Goal: Use online tool/utility: Utilize a website feature to perform a specific function

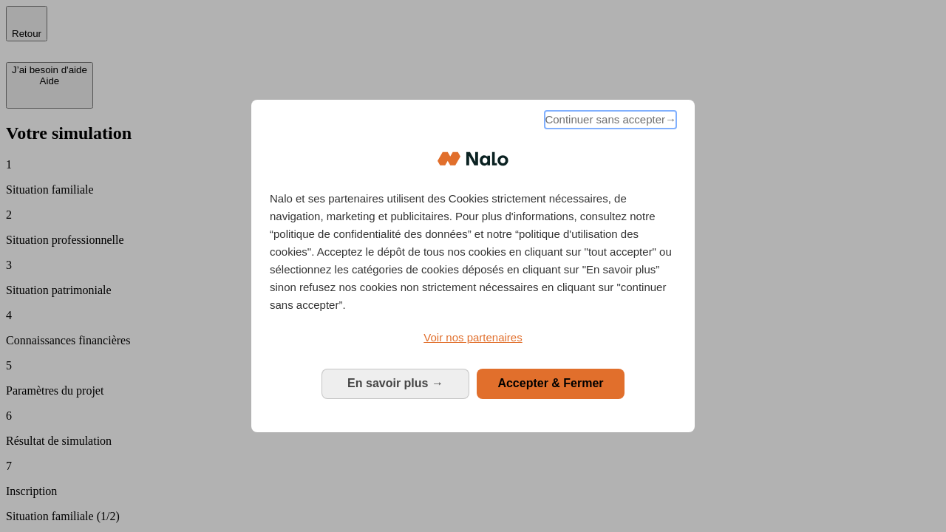
click at [609, 122] on span "Continuer sans accepter →" at bounding box center [611, 120] width 132 height 18
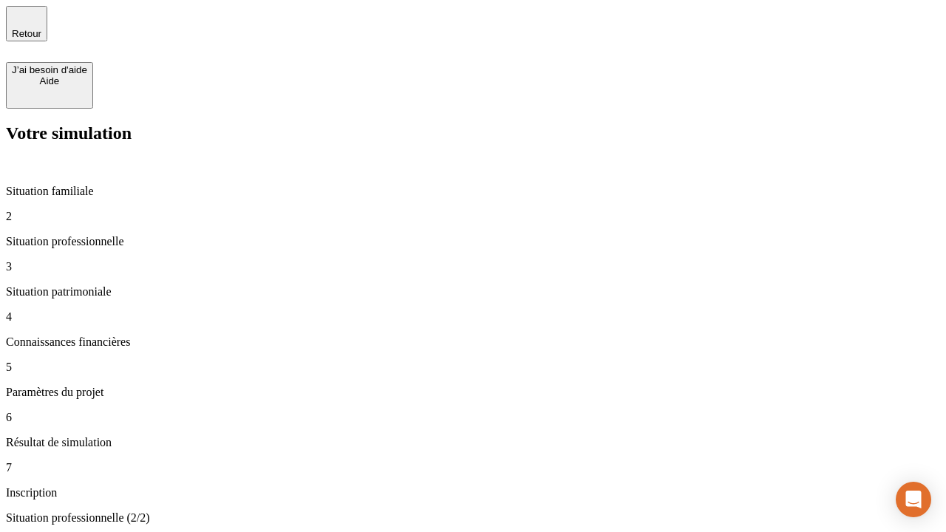
type input "30 000"
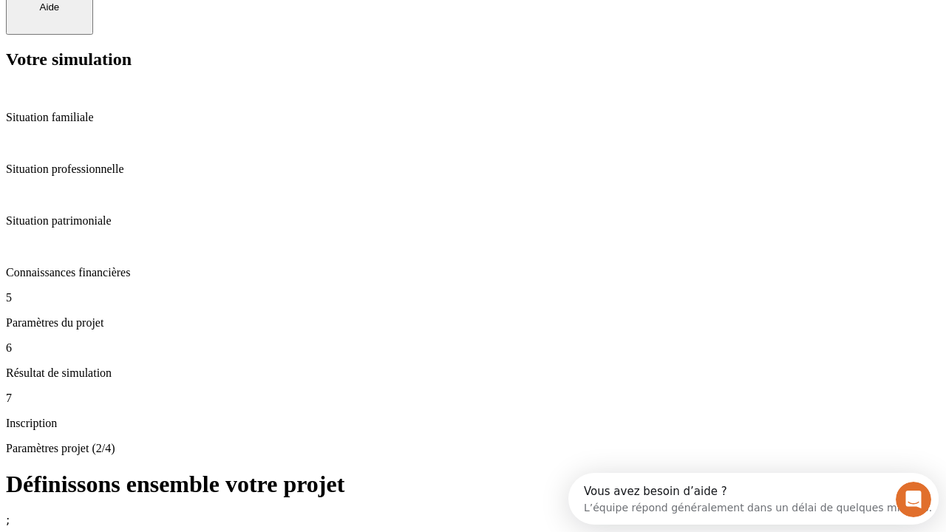
scroll to position [28, 0]
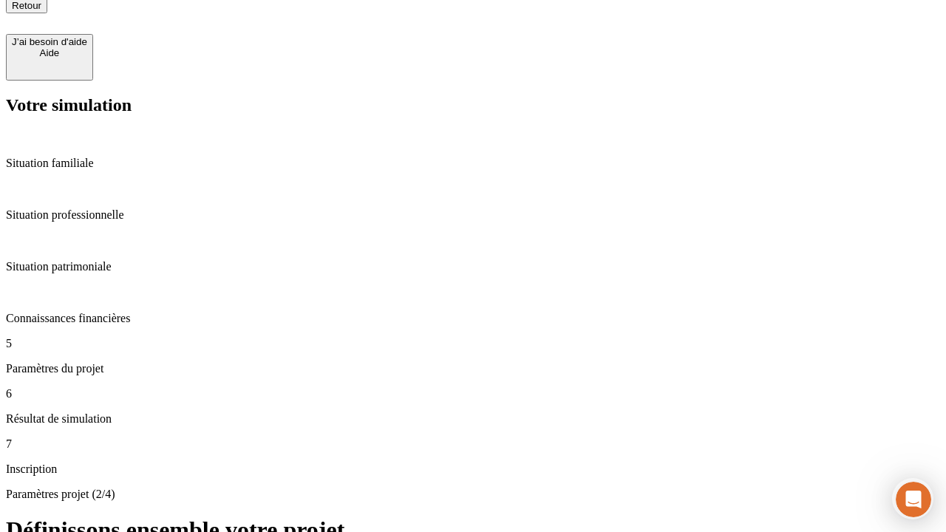
type input "25"
type input "1 000"
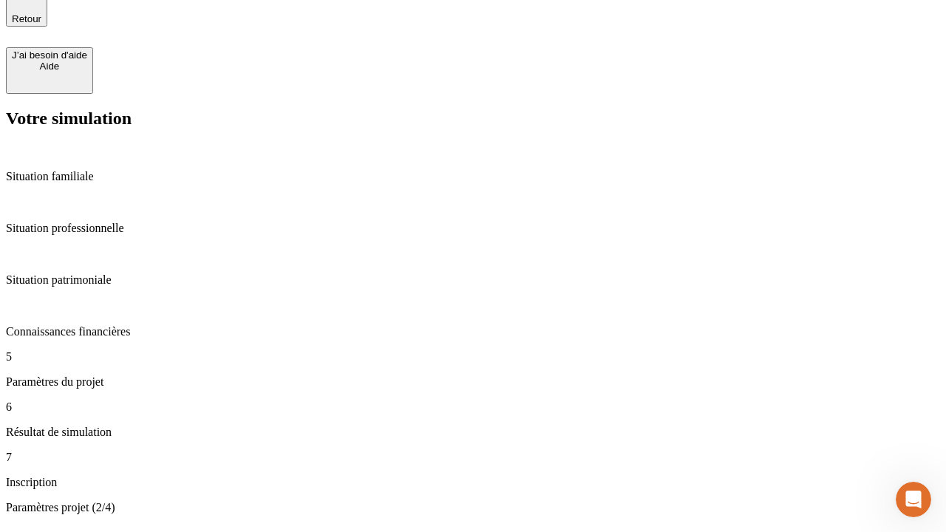
type input "640"
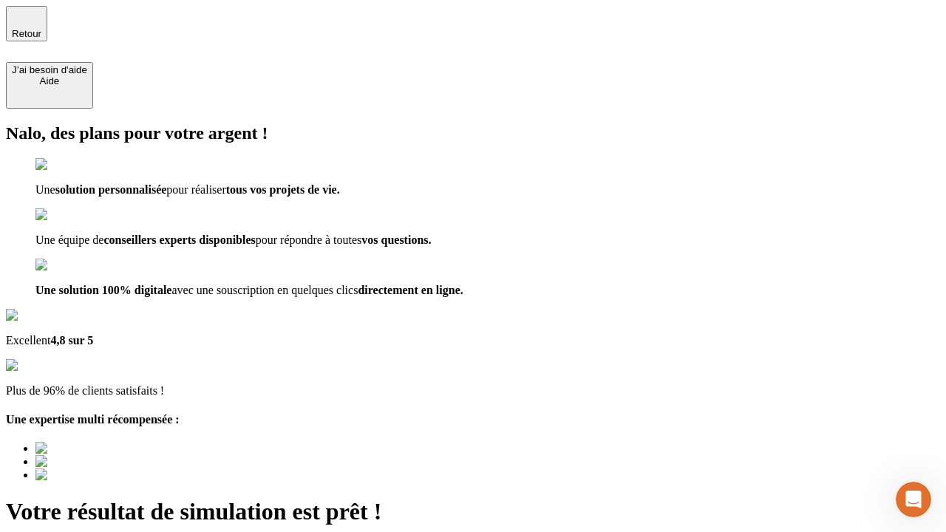
type input "[EMAIL_ADDRESS][PERSON_NAME][DOMAIN_NAME]"
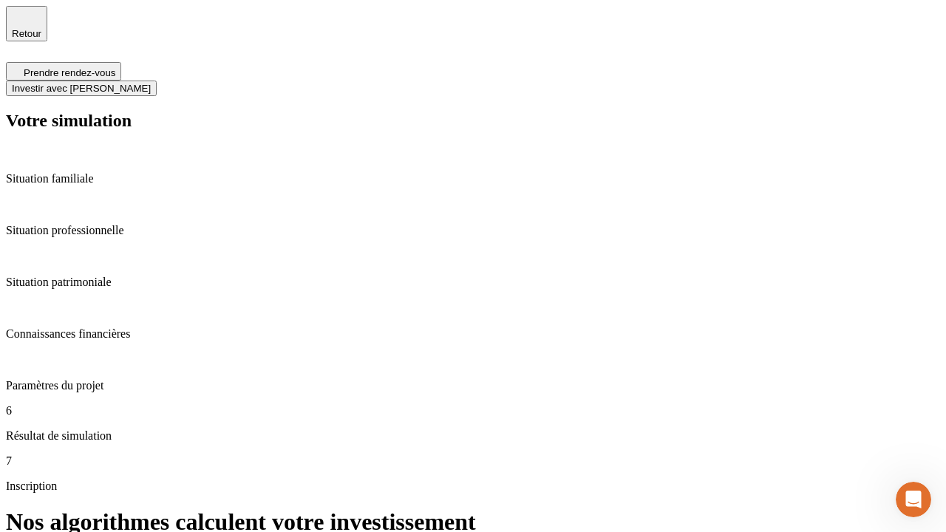
scroll to position [6, 0]
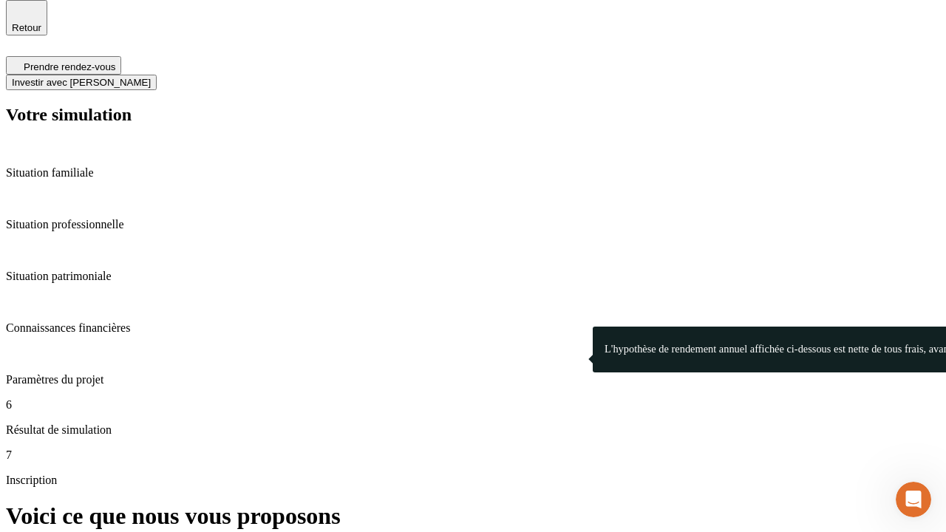
click at [151, 77] on span "Investir avec [PERSON_NAME]" at bounding box center [81, 82] width 139 height 11
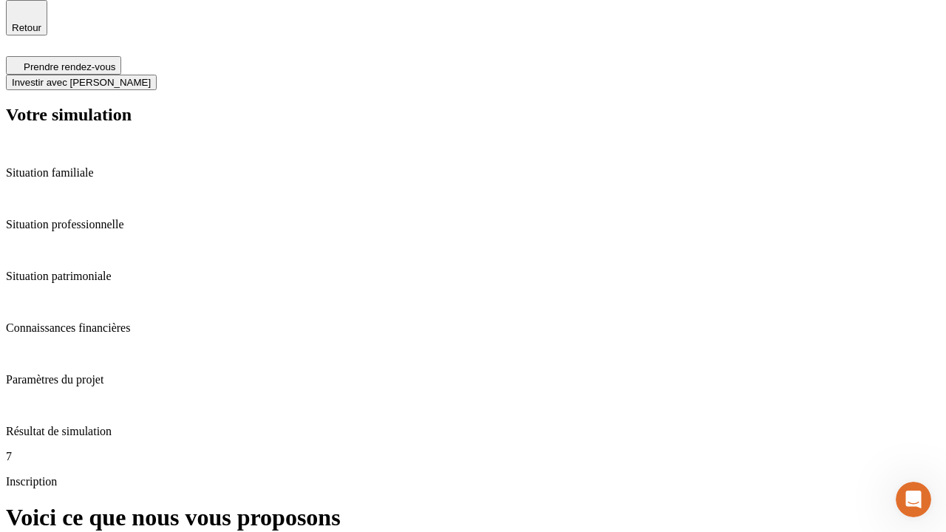
scroll to position [0, 0]
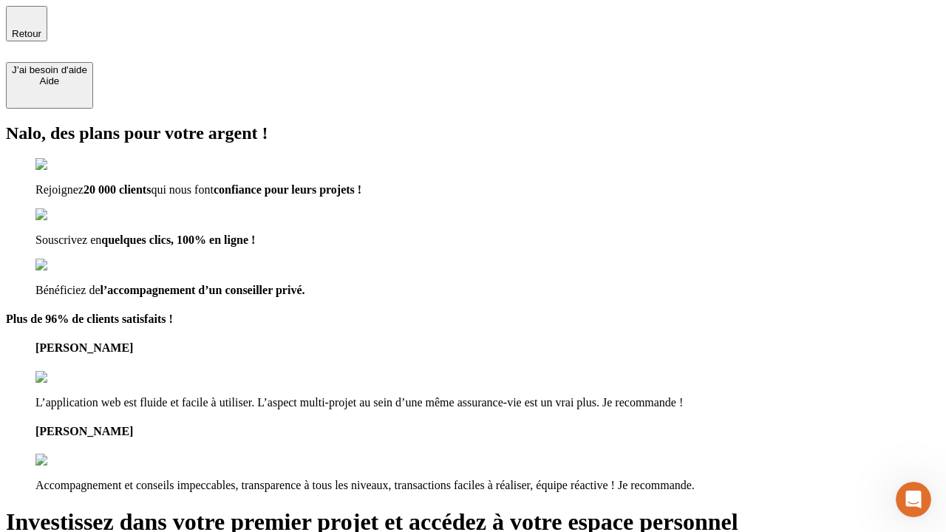
type input "abc"
